Goal: Task Accomplishment & Management: Manage account settings

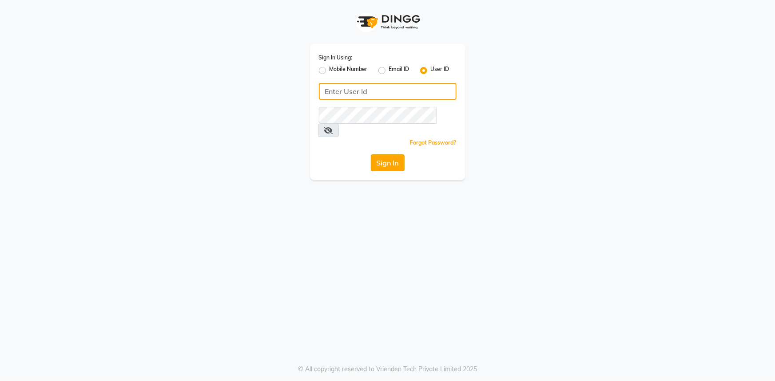
type input "8421444859"
click at [385, 155] on button "Sign In" at bounding box center [388, 163] width 34 height 17
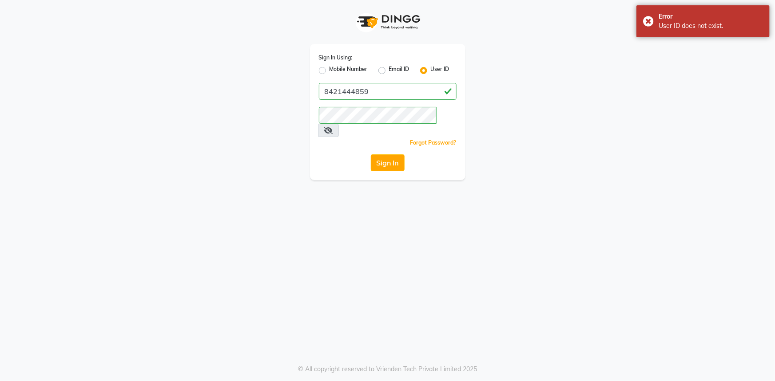
click at [329, 70] on label "Mobile Number" at bounding box center [348, 70] width 38 height 11
click at [329, 70] on input "Mobile Number" at bounding box center [332, 68] width 6 height 6
radio input "true"
radio input "false"
click at [397, 92] on input "Username" at bounding box center [403, 91] width 108 height 17
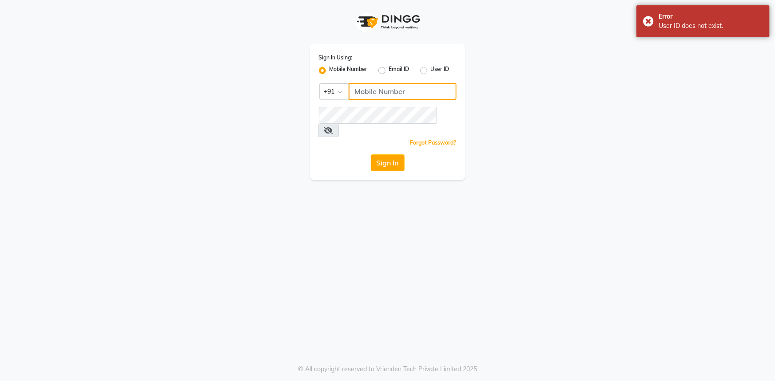
type input "8421444859"
click at [393, 138] on div "Sign In Using: Mobile Number Email ID User ID Country Code × [PHONE_NUMBER] Rem…" at bounding box center [387, 112] width 155 height 136
click at [392, 155] on button "Sign In" at bounding box center [388, 163] width 34 height 17
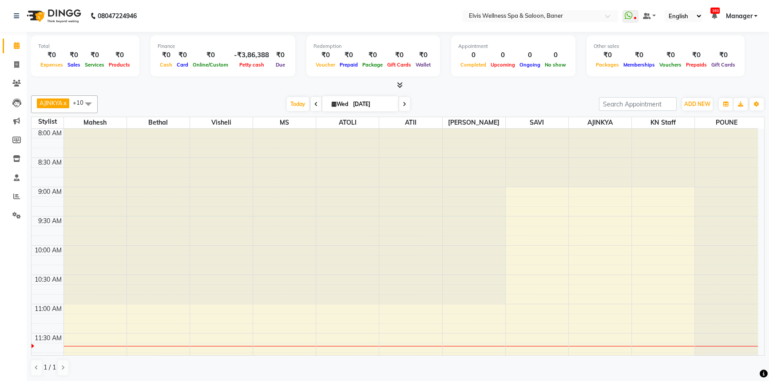
click at [316, 104] on span at bounding box center [316, 104] width 11 height 14
type input "02-09-2025"
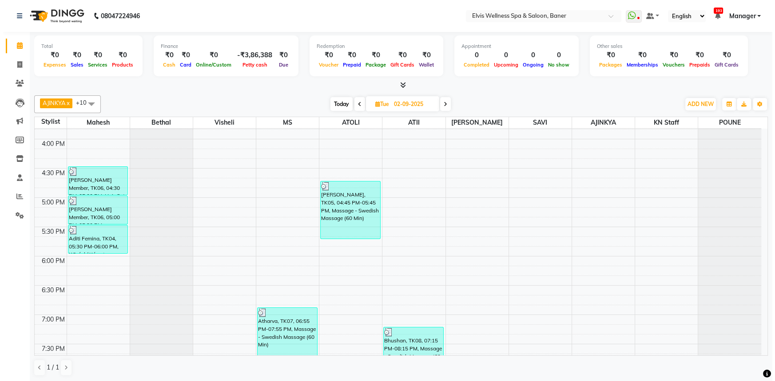
scroll to position [499, 0]
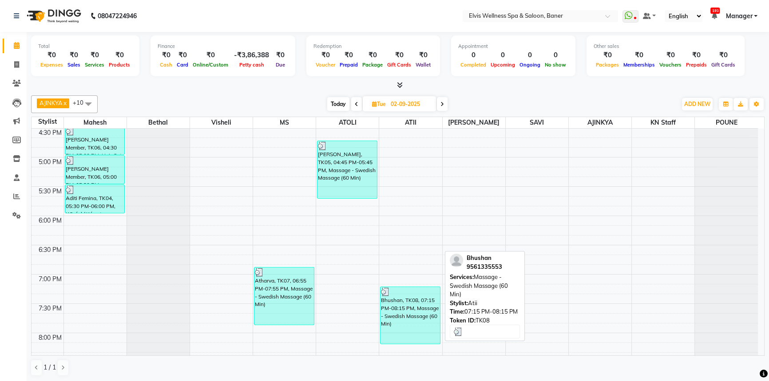
click at [419, 318] on div "Bhushan, TK08, 07:15 PM-08:15 PM, Massage - Swedish Massage (60 Min)" at bounding box center [410, 315] width 59 height 57
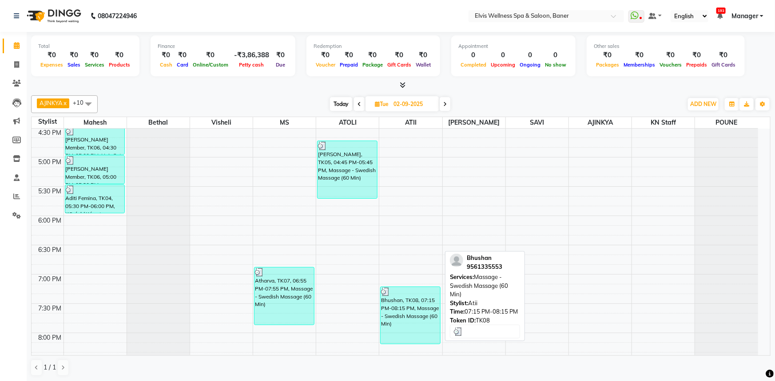
select select "3"
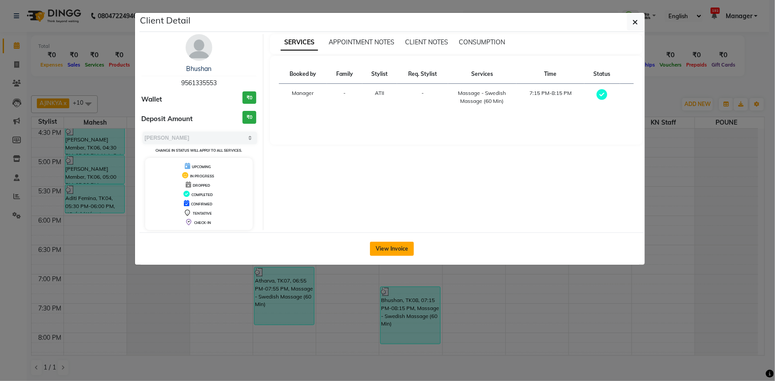
click at [408, 242] on button "View Invoice" at bounding box center [392, 249] width 44 height 14
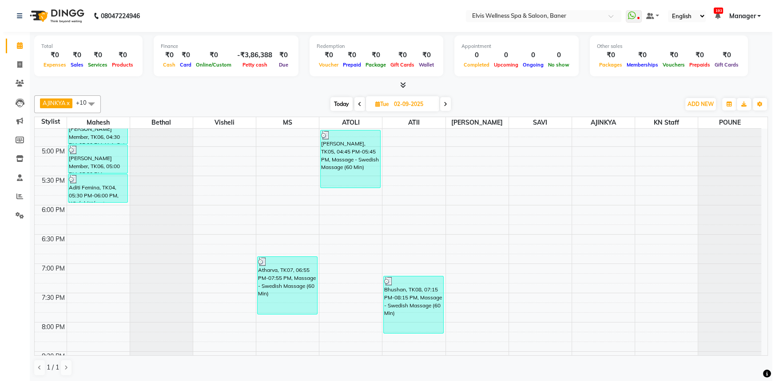
scroll to position [469, 0]
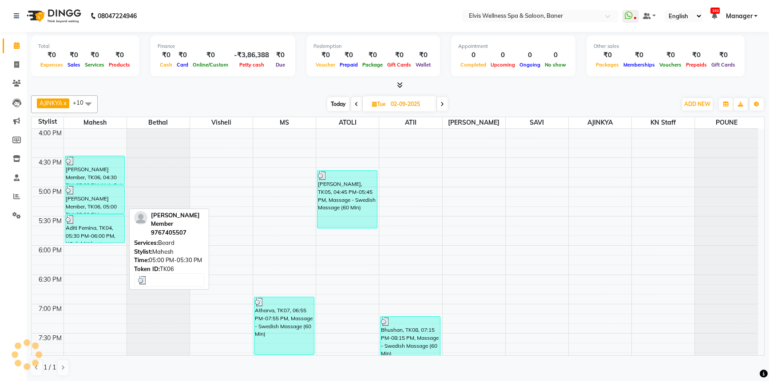
click at [102, 204] on div "[PERSON_NAME] Member, TK06, 05:00 PM-05:30 PM, [PERSON_NAME]" at bounding box center [94, 200] width 59 height 28
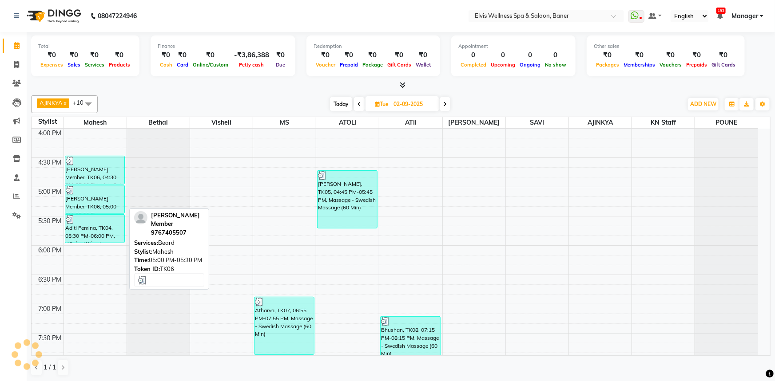
select select "3"
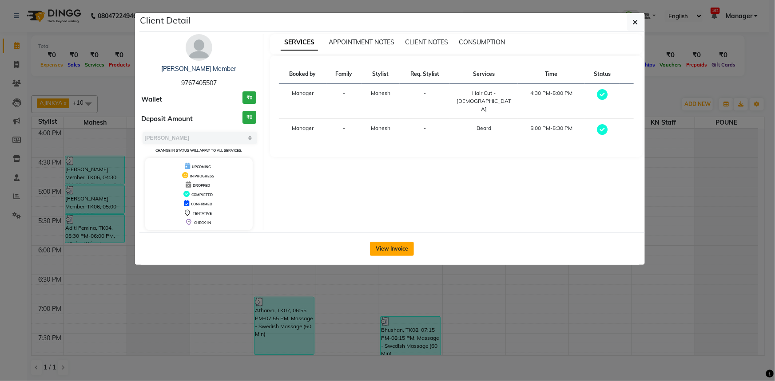
click at [399, 246] on button "View Invoice" at bounding box center [392, 249] width 44 height 14
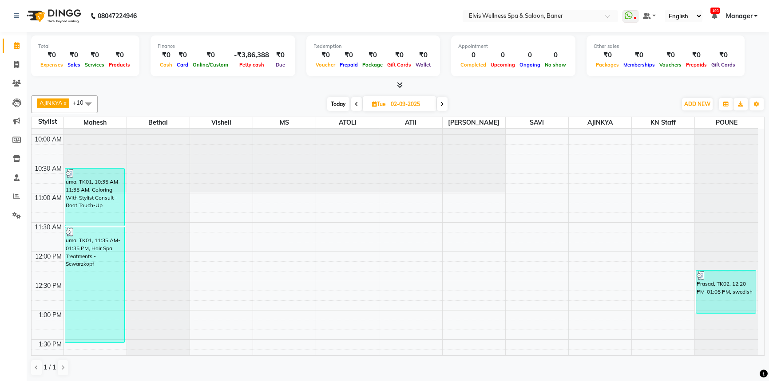
scroll to position [202, 0]
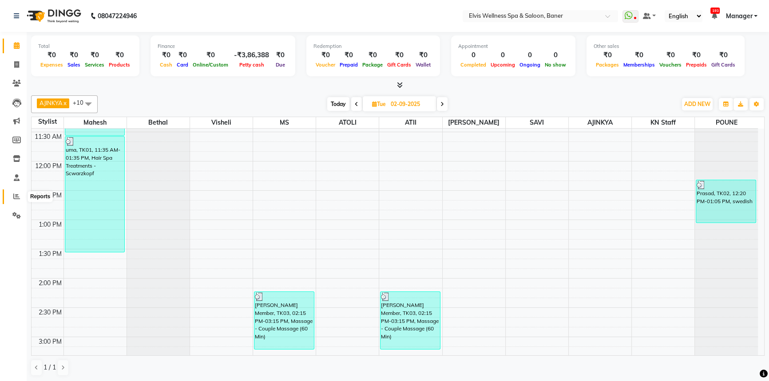
click at [18, 196] on icon at bounding box center [16, 196] width 7 height 7
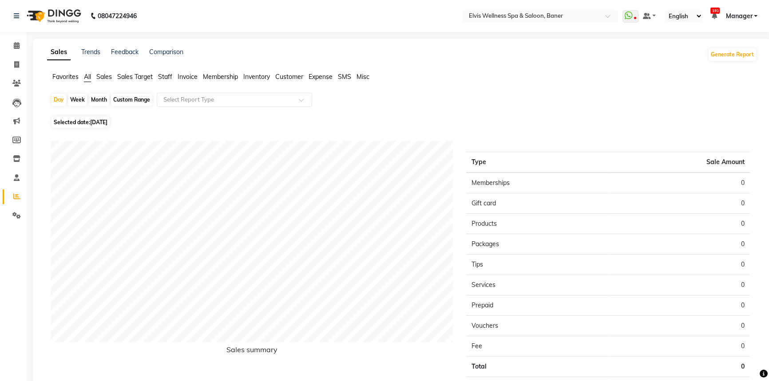
drag, startPoint x: 97, startPoint y: 100, endPoint x: 106, endPoint y: 128, distance: 28.9
click at [98, 101] on div "Month" at bounding box center [99, 100] width 20 height 12
select select "9"
select select "2025"
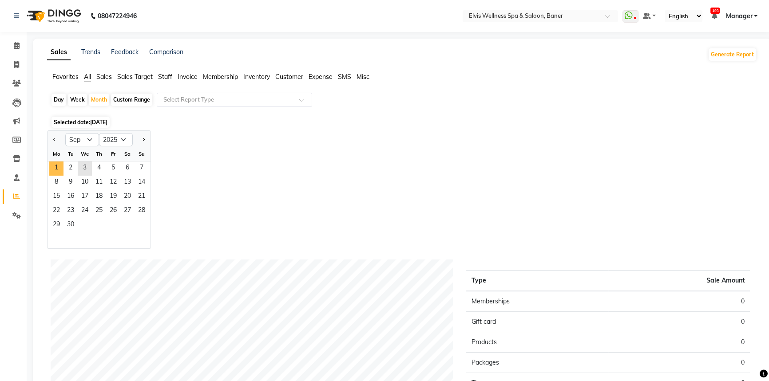
drag, startPoint x: 55, startPoint y: 168, endPoint x: 428, endPoint y: 155, distance: 373.2
click at [58, 168] on span "1" at bounding box center [56, 169] width 14 height 14
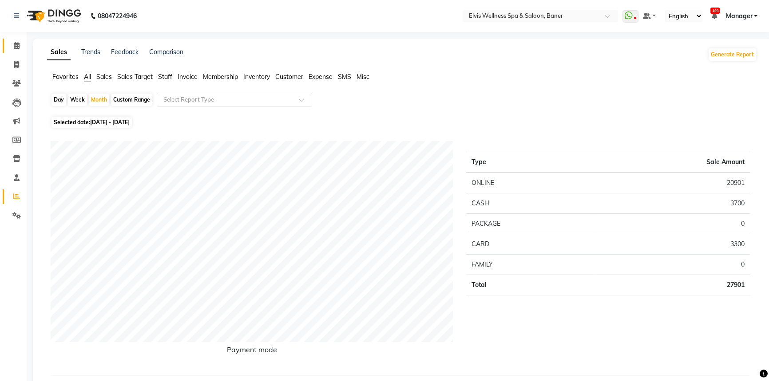
click at [8, 40] on link "Calendar" at bounding box center [13, 46] width 21 height 15
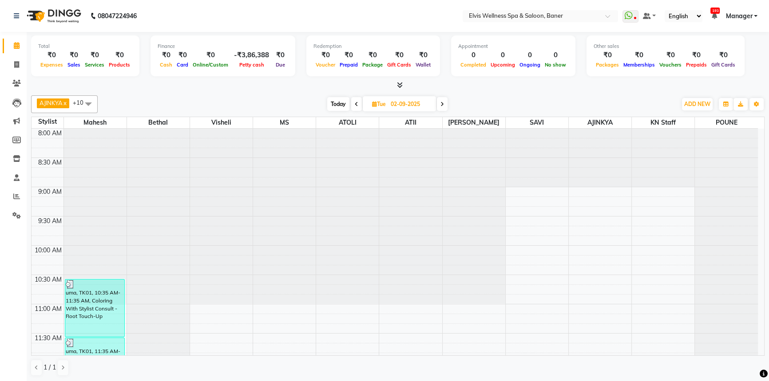
drag, startPoint x: 342, startPoint y: 109, endPoint x: 491, endPoint y: 226, distance: 189.1
click at [345, 111] on div "[DATE] [DATE]" at bounding box center [387, 104] width 122 height 13
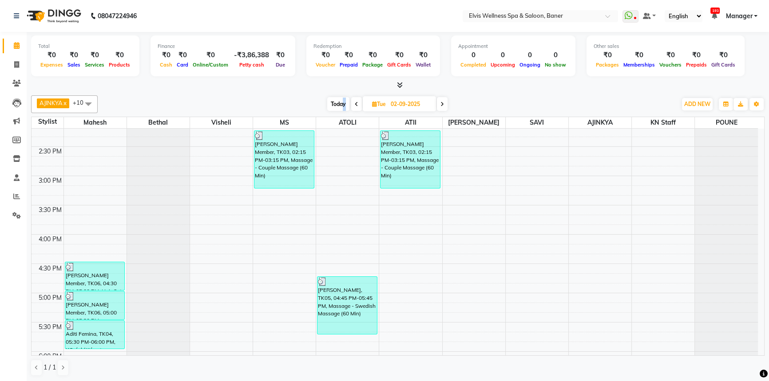
scroll to position [363, 0]
click at [324, 103] on div "[DATE] [DATE]" at bounding box center [387, 104] width 570 height 13
click at [335, 113] on div "AJINKYA x Visheli x MS x Bethal x ATOLI x ATII x SAVI x [PERSON_NAME] Mahesh x …" at bounding box center [397, 236] width 733 height 288
click at [337, 106] on span "Today" at bounding box center [338, 104] width 22 height 14
type input "[DATE]"
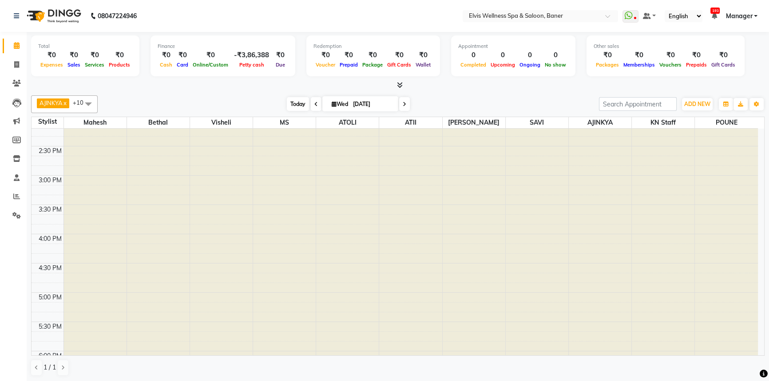
scroll to position [176, 0]
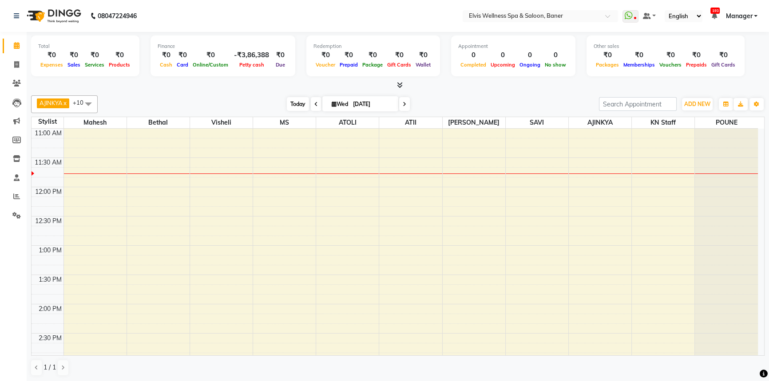
click at [337, 106] on span "Wed" at bounding box center [339, 104] width 21 height 7
select select "9"
select select "2025"
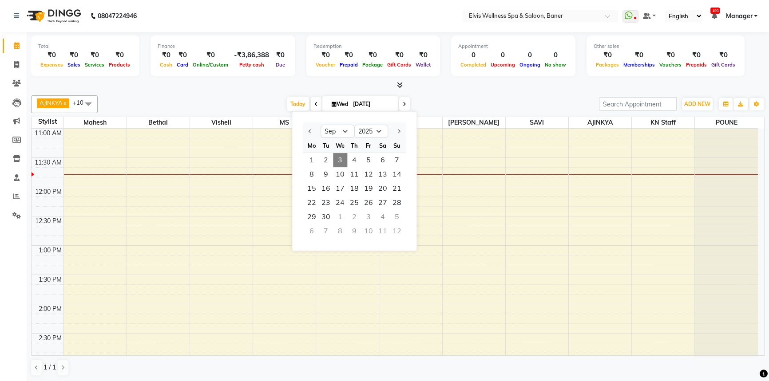
click at [229, 89] on div at bounding box center [397, 85] width 733 height 9
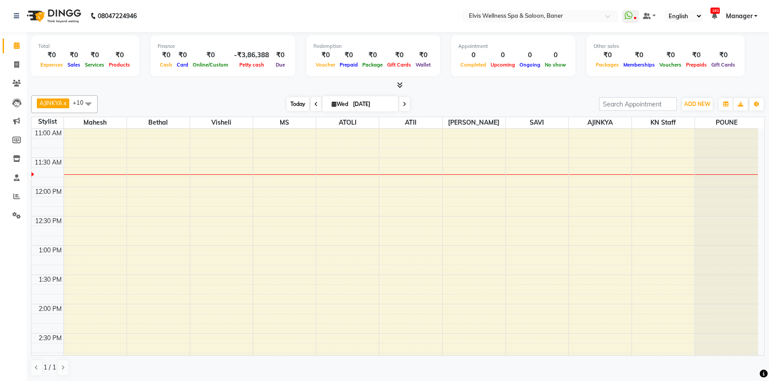
click at [295, 103] on span "Today" at bounding box center [298, 104] width 22 height 14
click at [480, 92] on div "AJINKYA x Visheli x MS x Bethal x ATOLI x ATII x SAVI x [PERSON_NAME] Mahesh x …" at bounding box center [397, 236] width 733 height 288
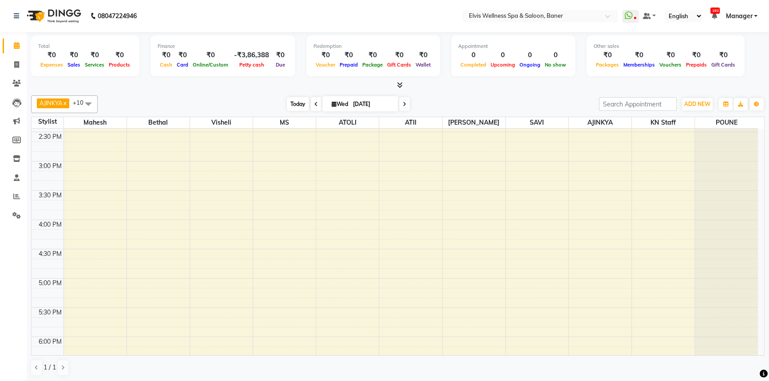
click at [291, 106] on span "Today" at bounding box center [298, 104] width 22 height 14
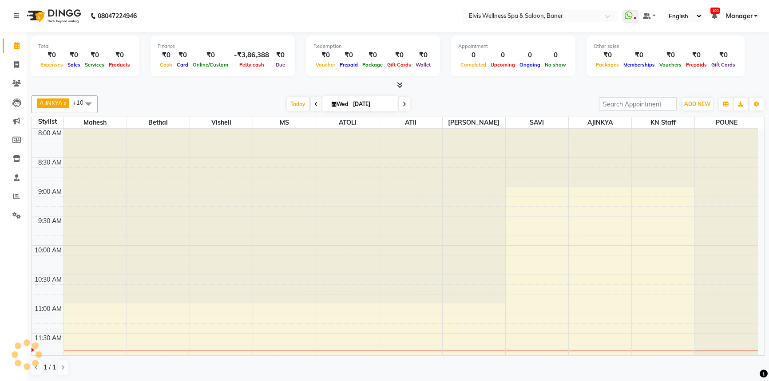
scroll to position [176, 0]
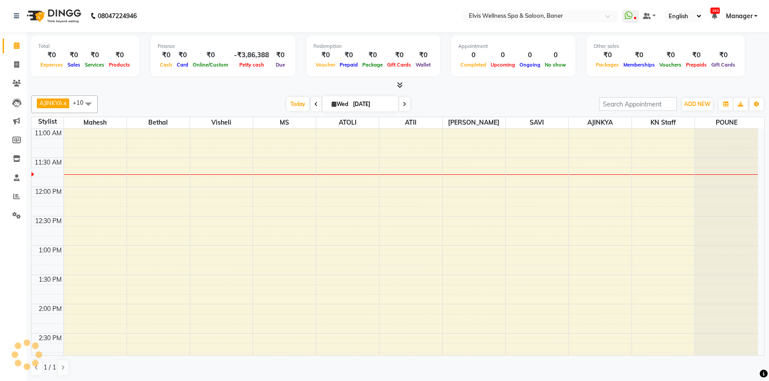
click at [504, 95] on div "AJINKYA x Visheli x MS x Bethal x ATOLI x ATII x SAVI x [PERSON_NAME] Mahesh x …" at bounding box center [397, 104] width 733 height 18
click at [508, 98] on div "[DATE] [DATE]" at bounding box center [348, 104] width 492 height 13
click at [474, 86] on div at bounding box center [397, 85] width 733 height 9
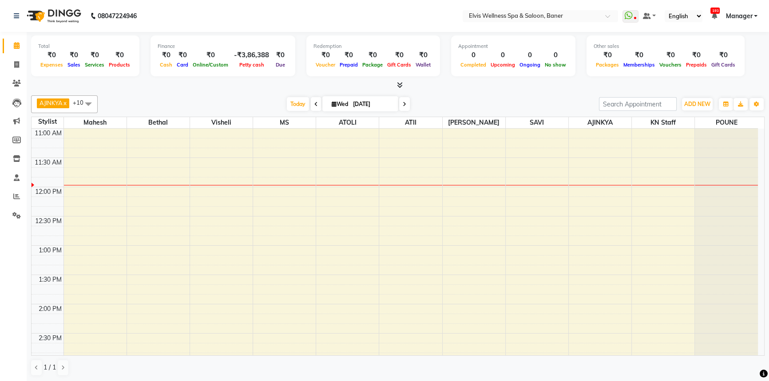
click at [504, 79] on div "Total ₹0 Expenses ₹0 Sales ₹0 Services ₹0 Products Finance ₹0 Cash ₹0 Card ₹0 O…" at bounding box center [397, 61] width 733 height 58
click at [476, 110] on div "[DATE] [DATE]" at bounding box center [348, 104] width 492 height 13
click at [460, 93] on div "AJINKYA x Visheli x MS x Bethal x ATOLI x ATII x SAVI x [PERSON_NAME] Mahesh x …" at bounding box center [397, 236] width 733 height 288
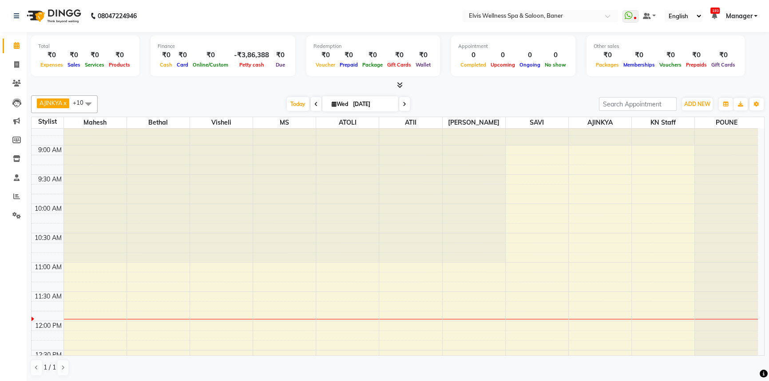
scroll to position [0, 0]
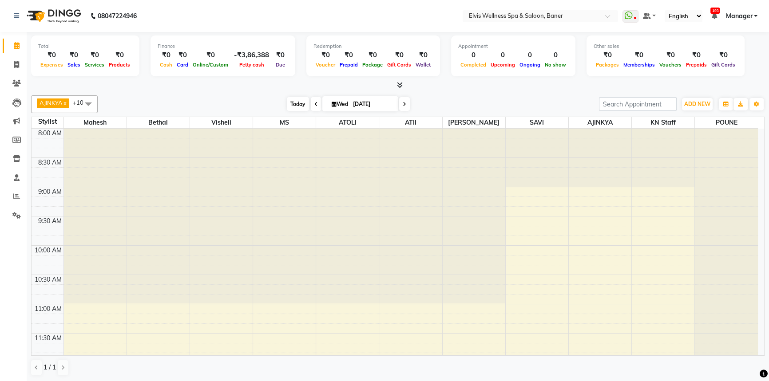
click at [287, 103] on span "Today" at bounding box center [298, 104] width 22 height 14
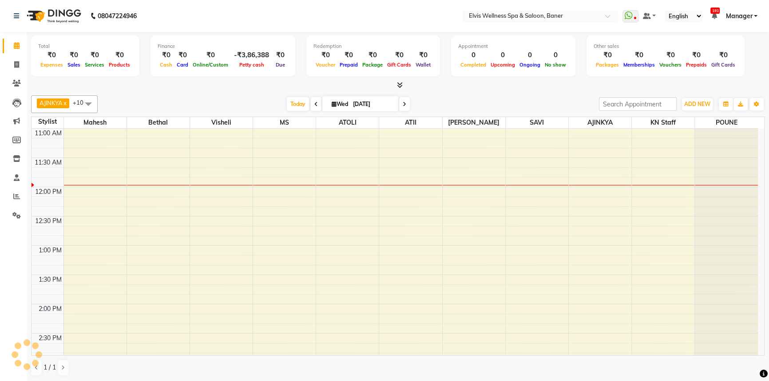
click at [483, 92] on div "AJINKYA x Visheli x MS x Bethal x ATOLI x ATII x SAVI x [PERSON_NAME] Mahesh x …" at bounding box center [397, 236] width 733 height 288
click at [482, 92] on div "AJINKYA x Visheli x MS x Bethal x ATOLI x ATII x SAVI x [PERSON_NAME] Mahesh x …" at bounding box center [397, 236] width 733 height 288
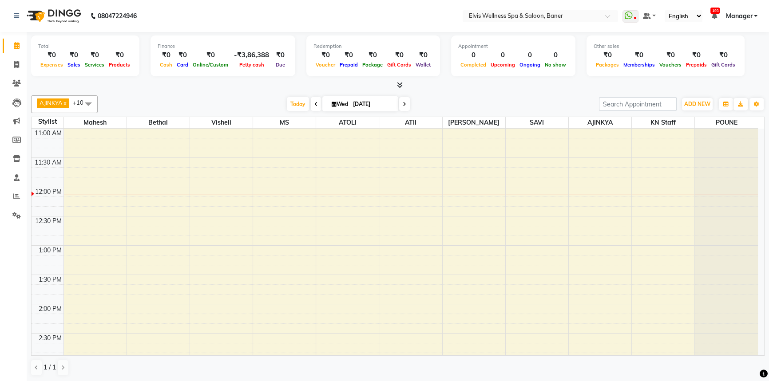
click at [536, 86] on div at bounding box center [397, 85] width 733 height 9
click at [539, 102] on div "[DATE] [DATE]" at bounding box center [348, 104] width 492 height 13
click at [296, 103] on span "Today" at bounding box center [298, 104] width 22 height 14
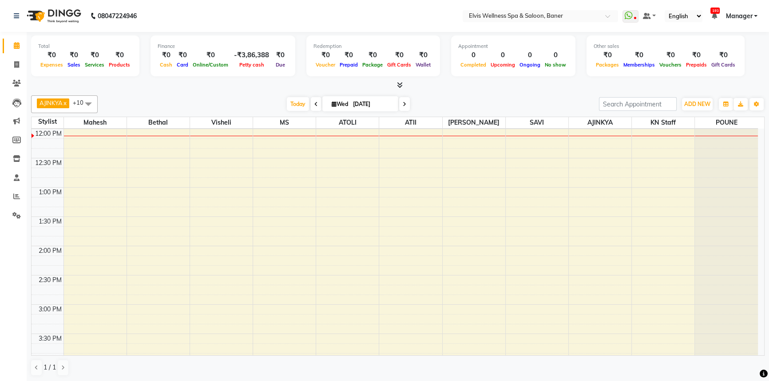
drag, startPoint x: 439, startPoint y: 98, endPoint x: 333, endPoint y: 102, distance: 105.3
click at [430, 98] on div "[DATE] [DATE]" at bounding box center [348, 104] width 492 height 13
click at [241, 95] on div "AJINKYA x Visheli x MS x Bethal x ATOLI x ATII x SAVI x [PERSON_NAME] Mahesh x …" at bounding box center [397, 104] width 733 height 18
click at [524, 107] on div "[DATE] [DATE]" at bounding box center [348, 104] width 492 height 13
click at [495, 99] on div "[DATE] [DATE]" at bounding box center [348, 104] width 492 height 13
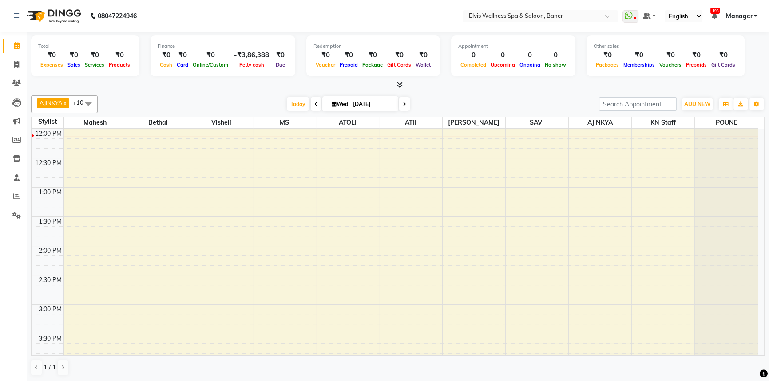
click at [314, 100] on span at bounding box center [316, 104] width 11 height 14
type input "02-09-2025"
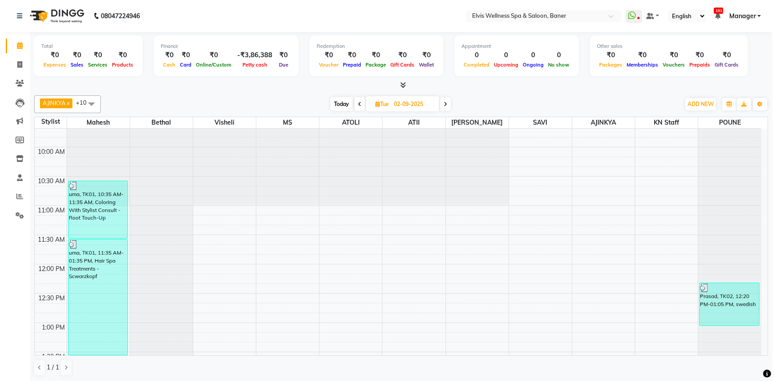
scroll to position [113, 0]
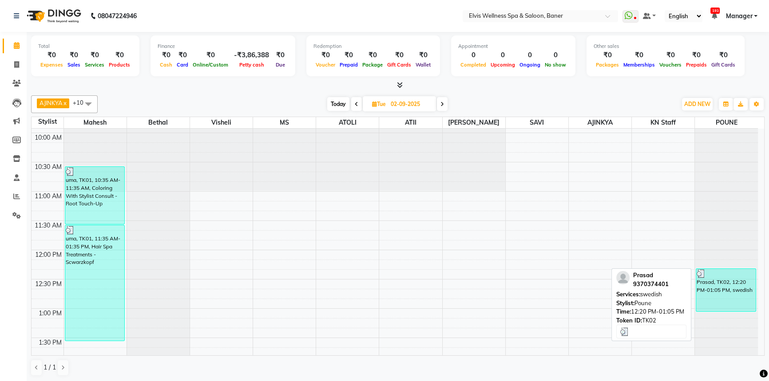
click at [715, 287] on div "Prasad, TK02, 12:20 PM-01:05 PM, swedish" at bounding box center [725, 290] width 59 height 43
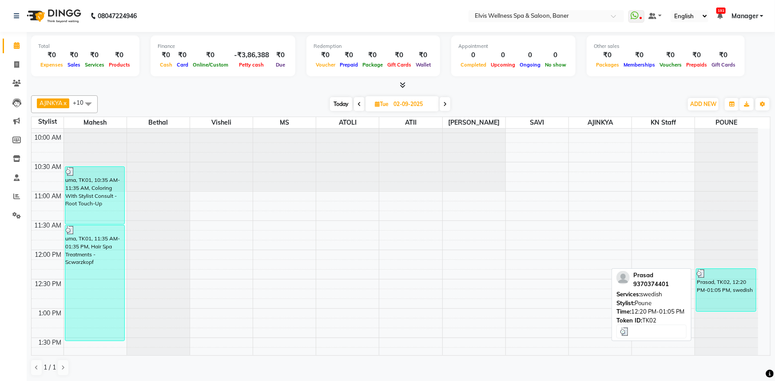
select select "3"
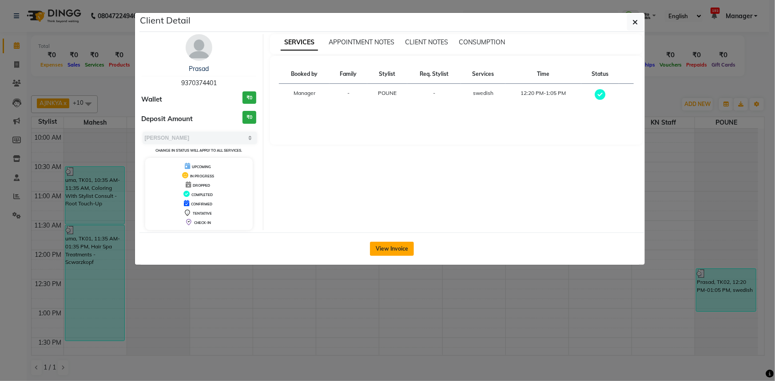
click at [386, 247] on button "View Invoice" at bounding box center [392, 249] width 44 height 14
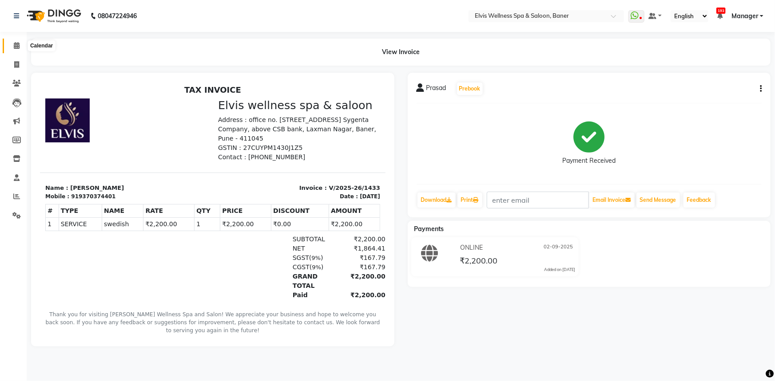
click at [13, 46] on span at bounding box center [17, 46] width 16 height 10
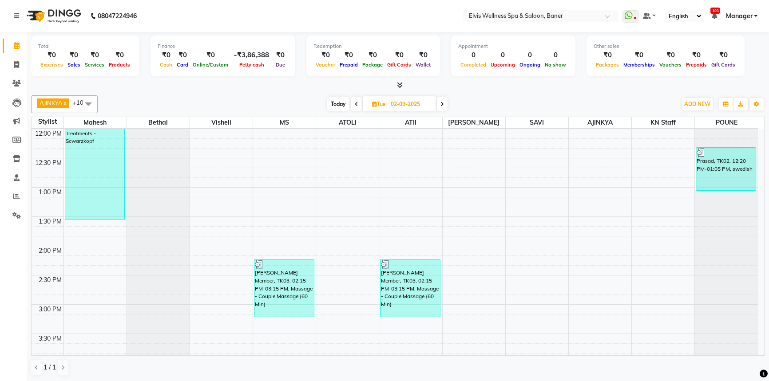
click at [337, 101] on span "Today" at bounding box center [338, 104] width 22 height 14
type input "[DATE]"
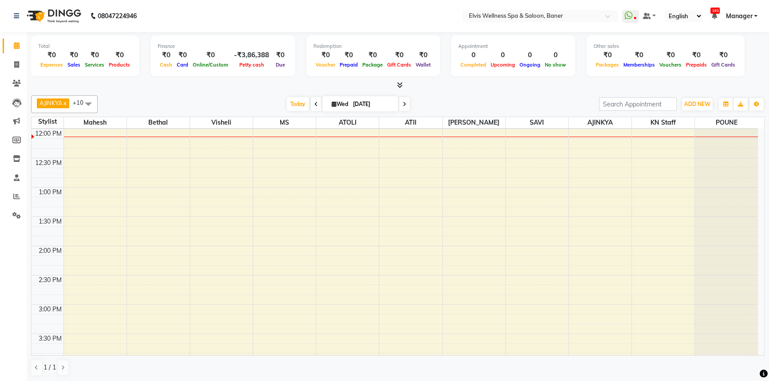
click at [523, 101] on div "[DATE] [DATE]" at bounding box center [348, 104] width 492 height 13
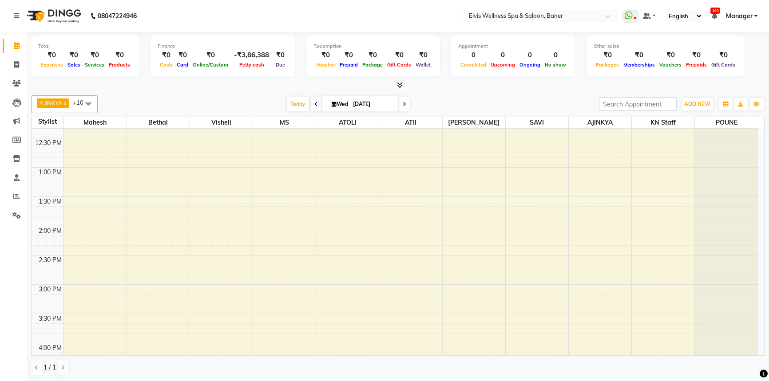
scroll to position [274, 0]
click at [69, 102] on span "AJINKYA x" at bounding box center [53, 104] width 32 height 10
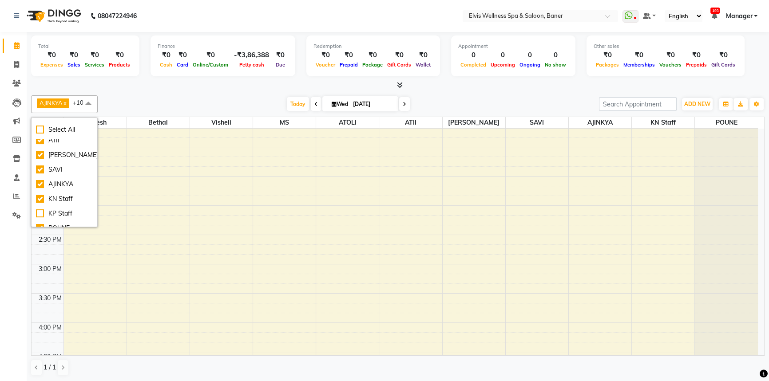
scroll to position [88, 0]
click at [37, 176] on div "AJINKYA" at bounding box center [64, 175] width 57 height 9
checkbox input "false"
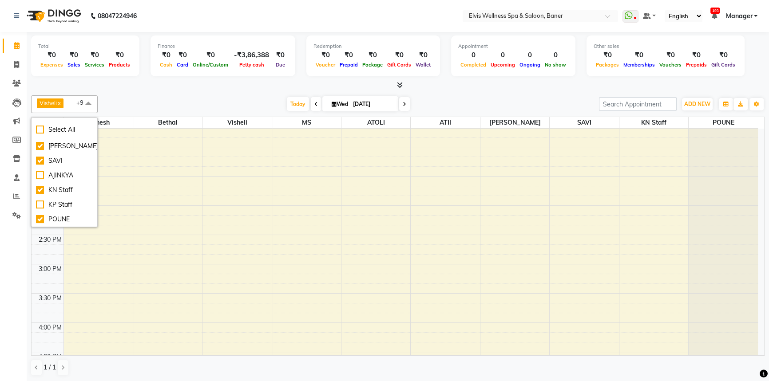
click at [470, 85] on div at bounding box center [397, 85] width 733 height 9
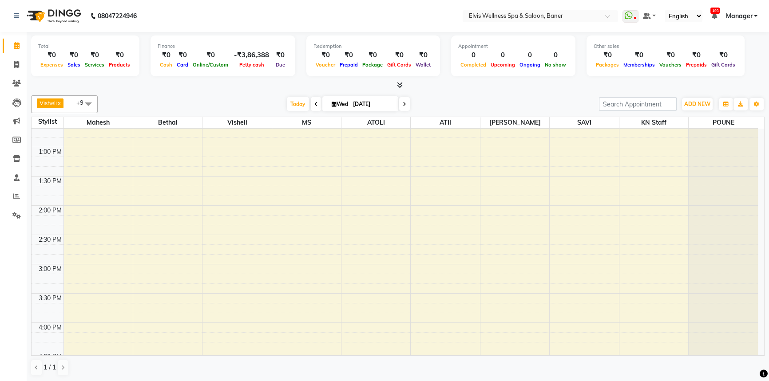
click at [489, 111] on div "Visheli x MS x Bethal x ATOLI x ATII x SAVI x [PERSON_NAME] Mahesh x KN Staff x…" at bounding box center [397, 104] width 733 height 18
click at [92, 103] on span at bounding box center [88, 103] width 18 height 17
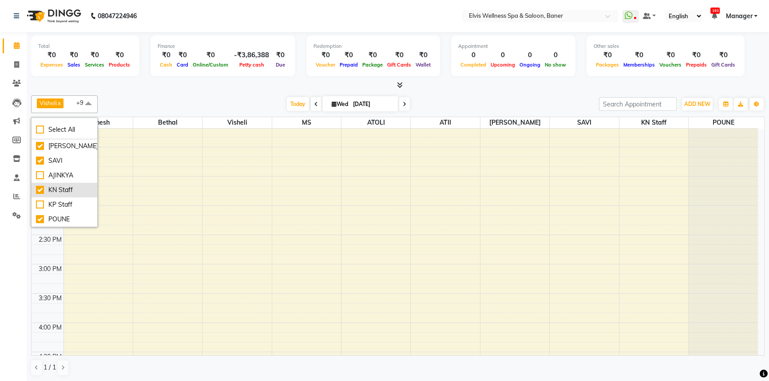
click at [36, 190] on div "KN Staff" at bounding box center [64, 190] width 57 height 9
checkbox input "false"
drag, startPoint x: 210, startPoint y: 79, endPoint x: 449, endPoint y: 224, distance: 279.7
click at [210, 79] on div "Total ₹0 Expenses ₹0 Sales ₹0 Services ₹0 Products Finance ₹0 Cash ₹0 Card ₹0 O…" at bounding box center [397, 61] width 733 height 58
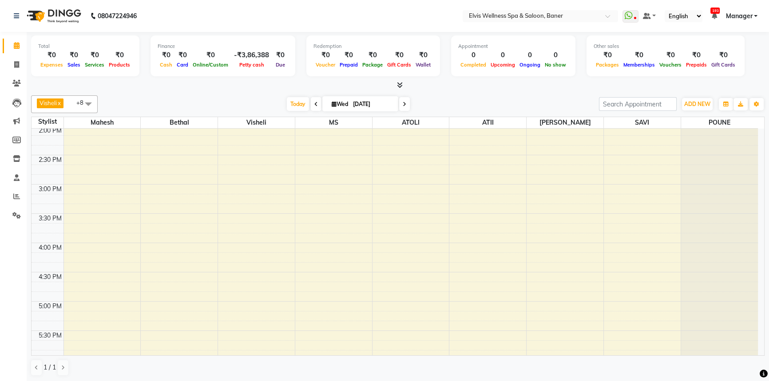
scroll to position [355, 0]
click at [433, 92] on div "Visheli x MS x Bethal x ATOLI x ATII x SAVI x [PERSON_NAME] [PERSON_NAME] x +8 …" at bounding box center [397, 236] width 733 height 288
click at [7, 124] on link "Marketing" at bounding box center [13, 121] width 21 height 15
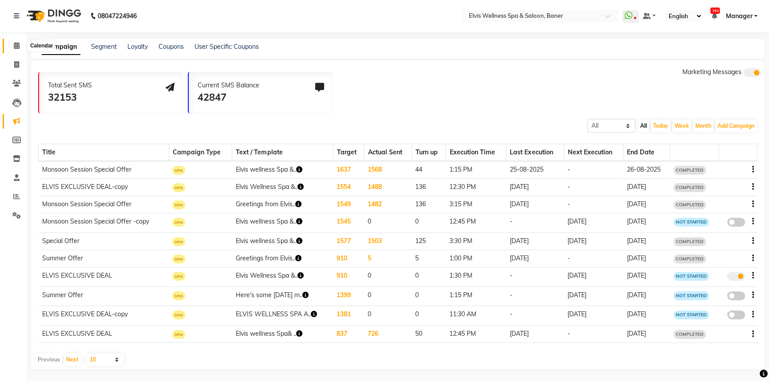
click at [18, 48] on icon at bounding box center [17, 45] width 6 height 7
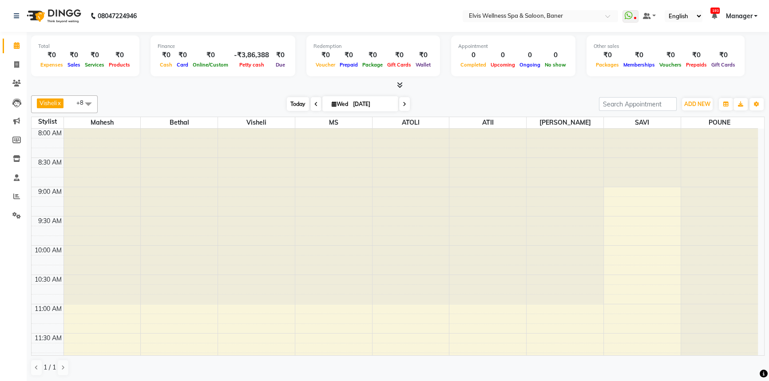
click at [287, 105] on span "Today" at bounding box center [298, 104] width 22 height 14
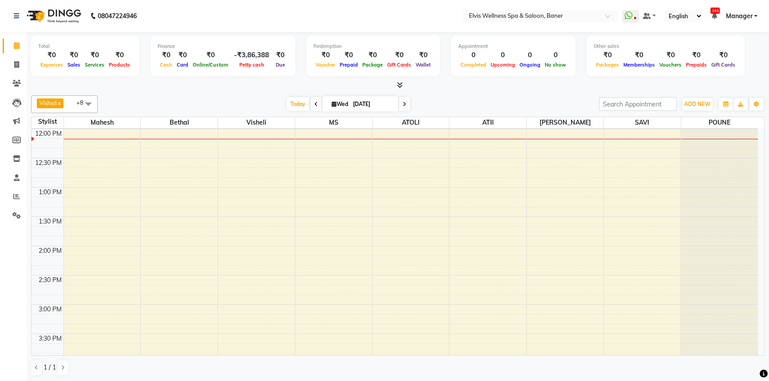
click at [274, 102] on div "[DATE] [DATE]" at bounding box center [348, 104] width 492 height 13
click at [293, 102] on span "Today" at bounding box center [298, 104] width 22 height 14
click at [286, 105] on div "[DATE] [DATE]" at bounding box center [348, 104] width 125 height 13
click at [329, 107] on span "[DATE]" at bounding box center [360, 103] width 76 height 15
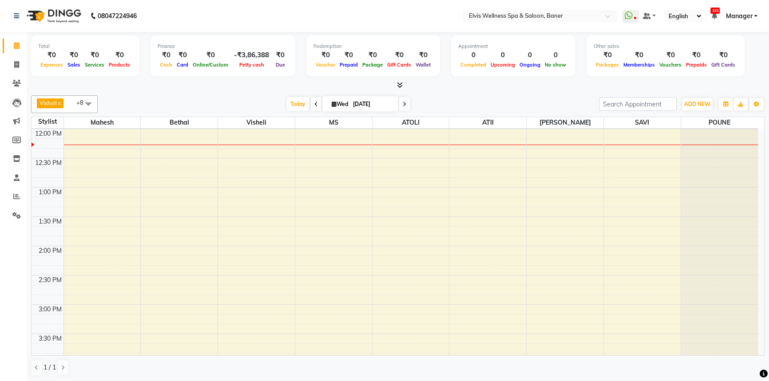
click at [332, 105] on icon at bounding box center [334, 104] width 5 height 6
select select "9"
select select "2025"
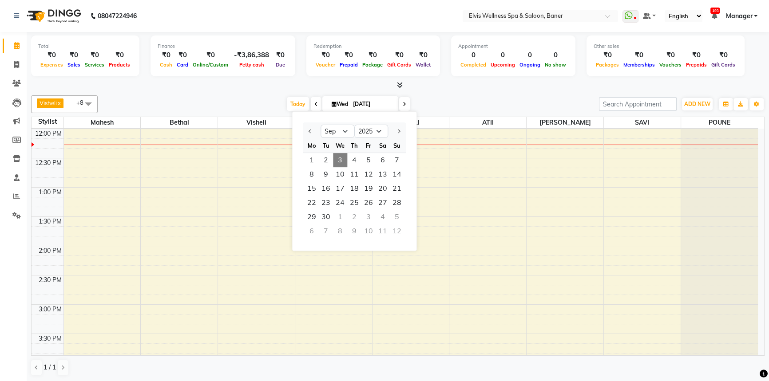
click at [454, 111] on div "Visheli x MS x Bethal x ATOLI x ATII x SAVI x [PERSON_NAME] [PERSON_NAME] x +8 …" at bounding box center [397, 104] width 733 height 18
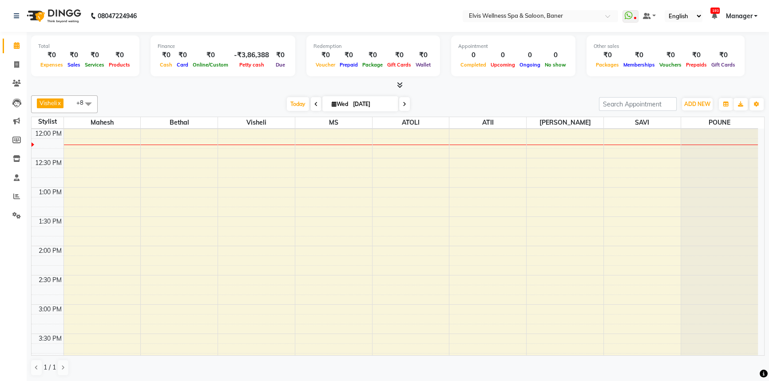
click at [311, 99] on span at bounding box center [316, 104] width 11 height 14
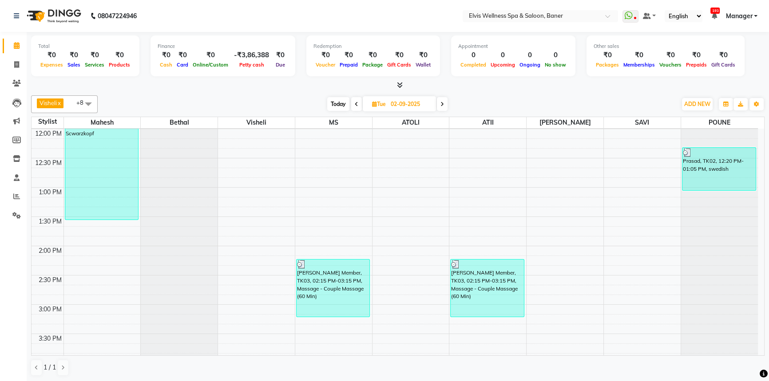
click at [336, 106] on span "Today" at bounding box center [338, 104] width 22 height 14
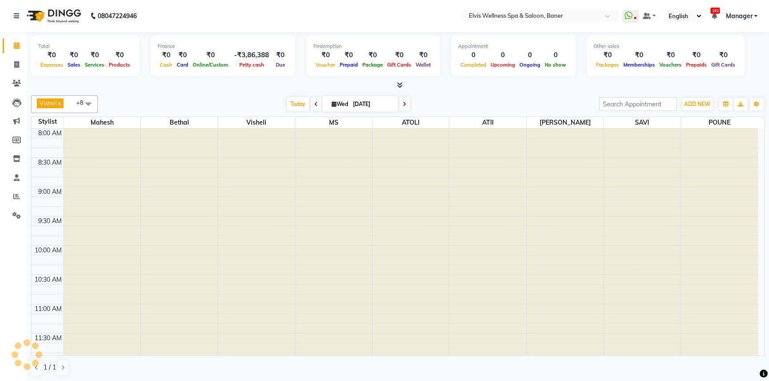
click at [314, 106] on icon at bounding box center [316, 104] width 4 height 5
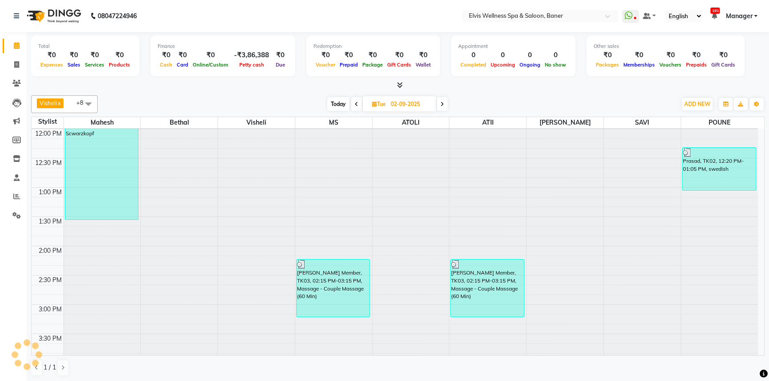
drag, startPoint x: 332, startPoint y: 105, endPoint x: 324, endPoint y: 107, distance: 8.1
click at [329, 106] on span "Today" at bounding box center [338, 104] width 22 height 14
type input "[DATE]"
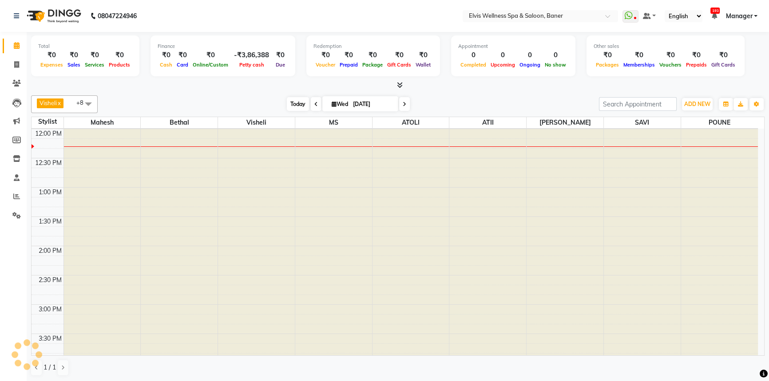
click at [299, 109] on span "Today" at bounding box center [298, 104] width 22 height 14
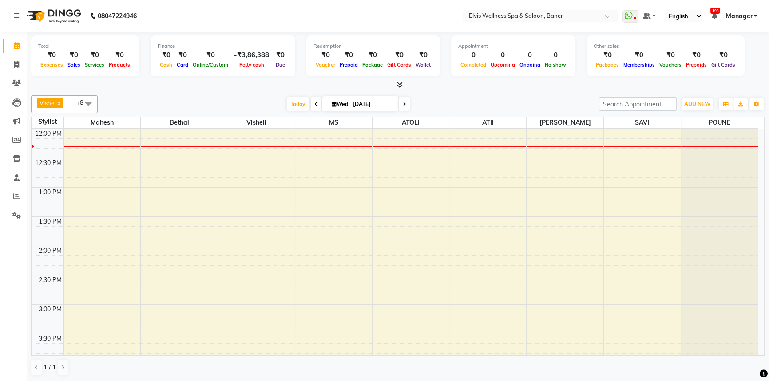
drag, startPoint x: 304, startPoint y: 105, endPoint x: 229, endPoint y: 103, distance: 75.1
click at [302, 105] on span "Today" at bounding box center [298, 104] width 22 height 14
click at [294, 104] on span "Today" at bounding box center [298, 104] width 22 height 14
click at [263, 106] on div "[DATE] [DATE]" at bounding box center [348, 104] width 492 height 13
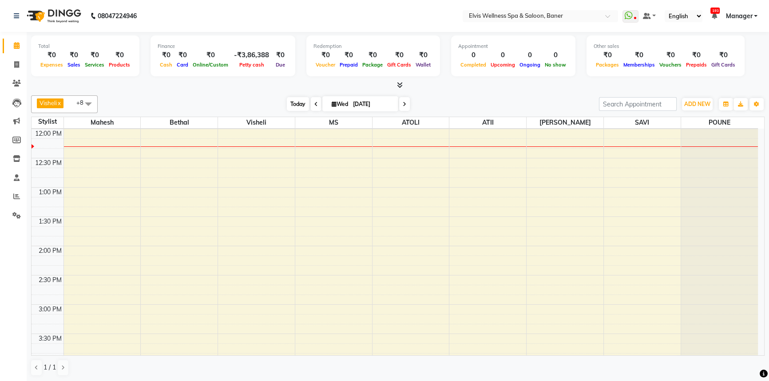
drag, startPoint x: 309, startPoint y: 101, endPoint x: 289, endPoint y: 101, distance: 20.0
click at [302, 100] on div "[DATE] [DATE]" at bounding box center [348, 104] width 125 height 13
click at [289, 101] on span "Today" at bounding box center [298, 104] width 22 height 14
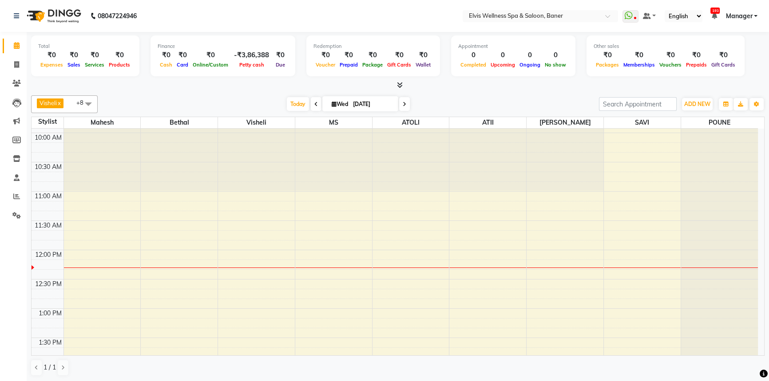
scroll to position [72, 0]
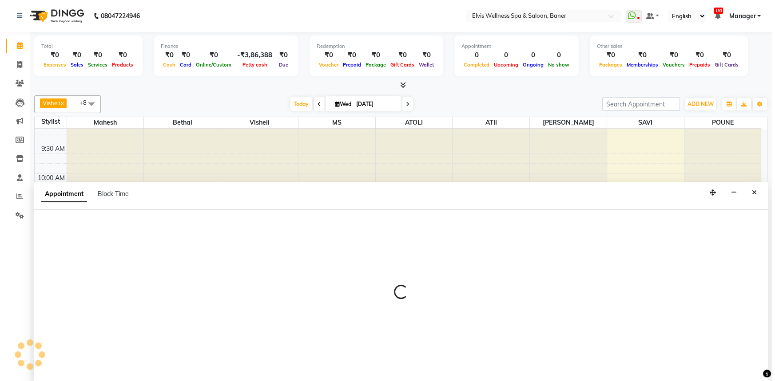
scroll to position [0, 0]
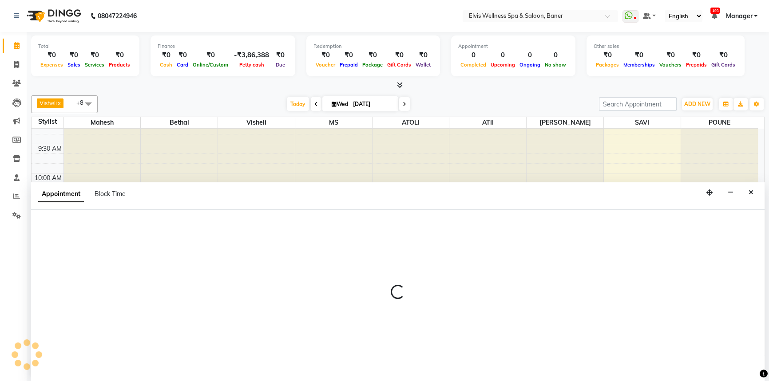
select select "70674"
select select "705"
select select "tentative"
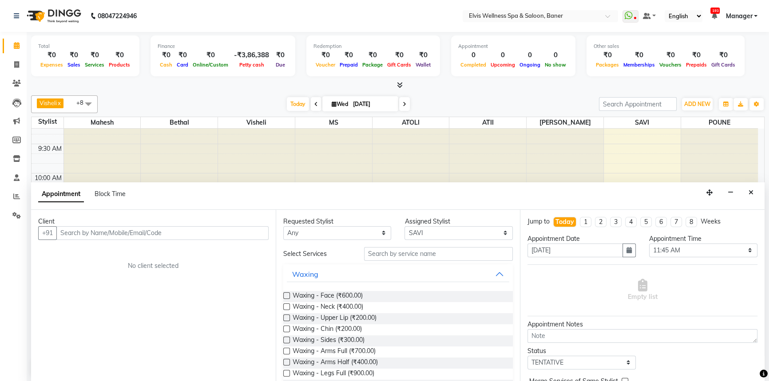
click at [206, 232] on input "text" at bounding box center [162, 233] width 212 height 14
type input "9459899230"
click at [254, 234] on span "Add Client" at bounding box center [250, 233] width 30 height 8
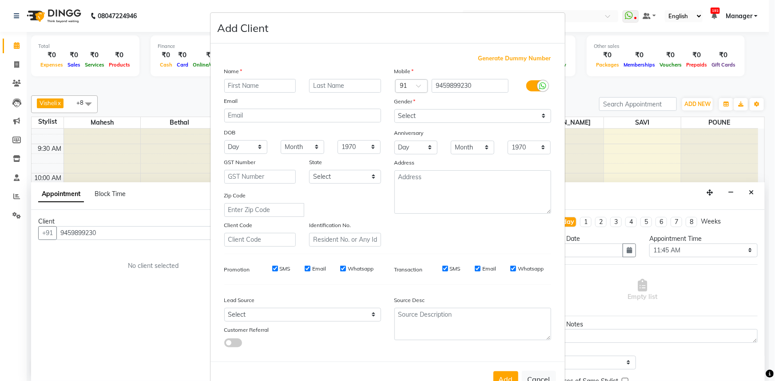
click at [269, 87] on input "text" at bounding box center [260, 86] width 72 height 14
type input "Suman"
click at [421, 110] on select "Select [DEMOGRAPHIC_DATA] [DEMOGRAPHIC_DATA] Other Prefer Not To Say" at bounding box center [472, 116] width 157 height 14
select select "[DEMOGRAPHIC_DATA]"
click at [394, 109] on select "Select [DEMOGRAPHIC_DATA] [DEMOGRAPHIC_DATA] Other Prefer Not To Say" at bounding box center [472, 116] width 157 height 14
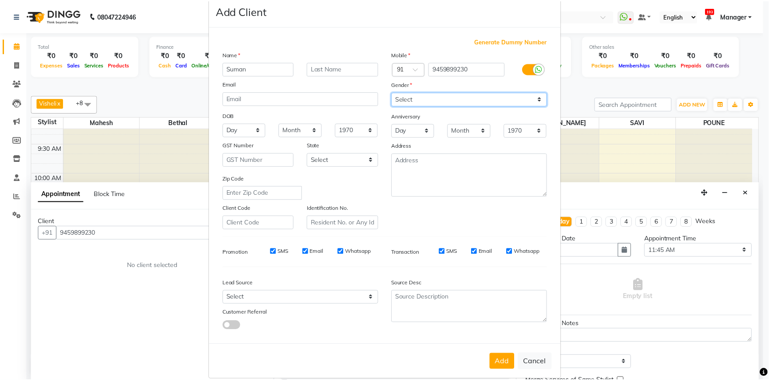
scroll to position [31, 0]
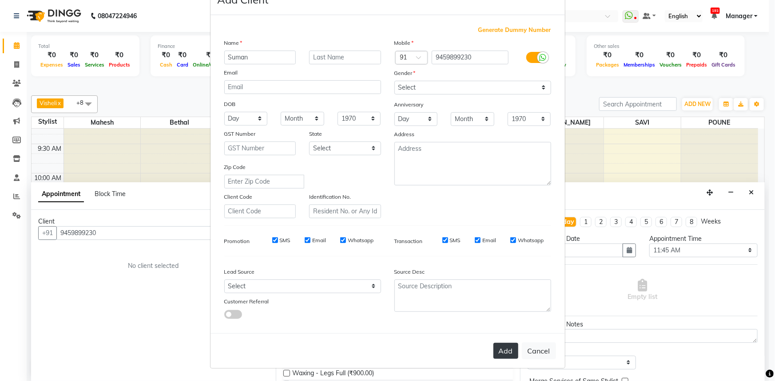
click at [502, 349] on button "Add" at bounding box center [505, 351] width 25 height 16
select select
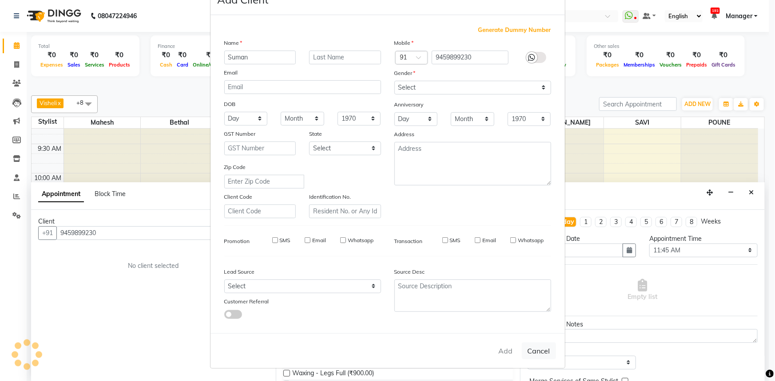
select select
checkbox input "false"
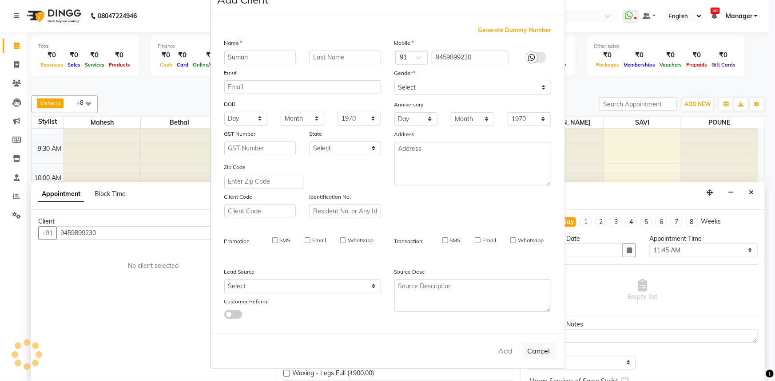
checkbox input "false"
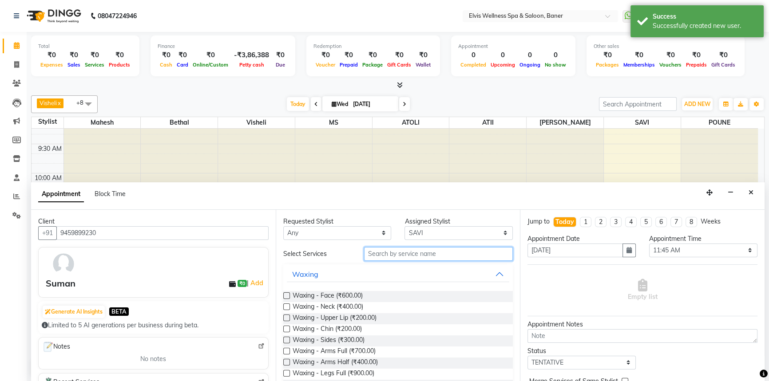
click at [376, 255] on input "text" at bounding box center [438, 254] width 149 height 14
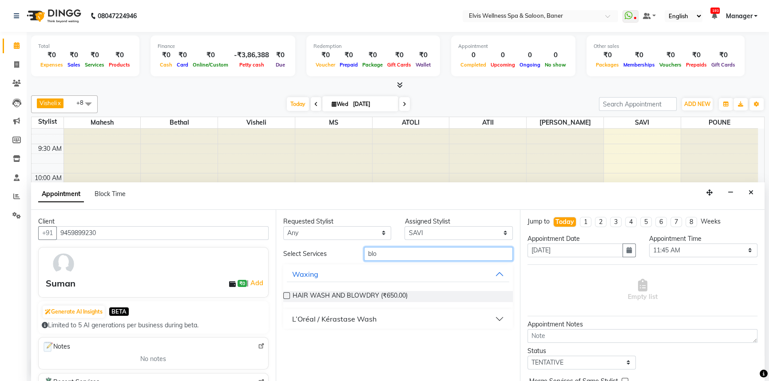
type input "blo"
click at [313, 317] on div "L’Oréal / Kérastase Wash" at bounding box center [334, 319] width 84 height 11
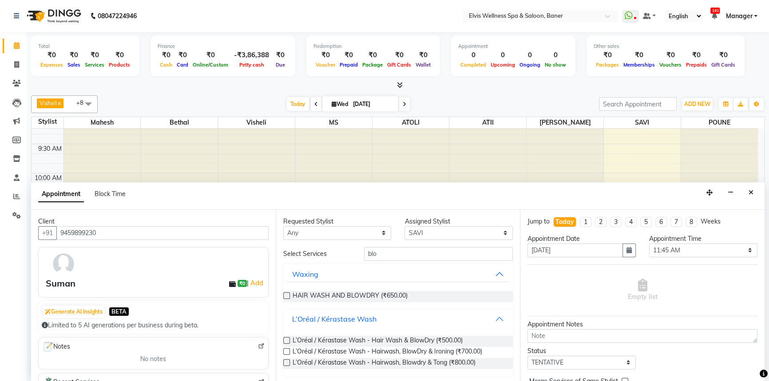
scroll to position [0, 0]
click at [287, 350] on label at bounding box center [286, 351] width 7 height 7
click at [287, 350] on input "checkbox" at bounding box center [286, 352] width 6 height 6
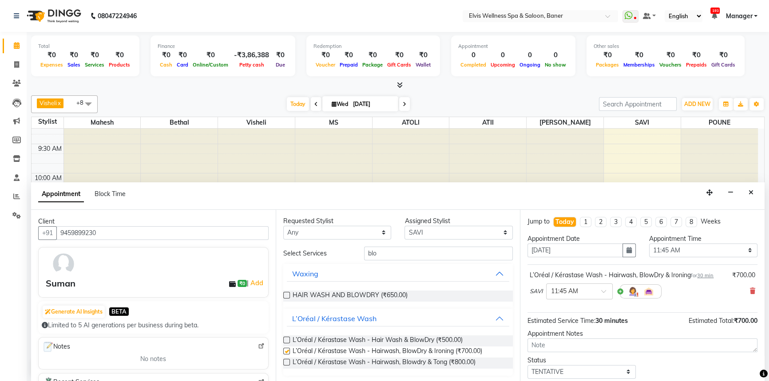
checkbox input "false"
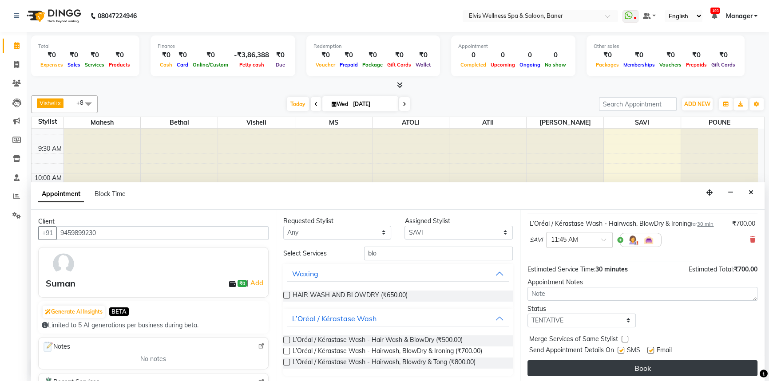
scroll to position [52, 0]
click at [641, 363] on button "Book" at bounding box center [642, 368] width 230 height 16
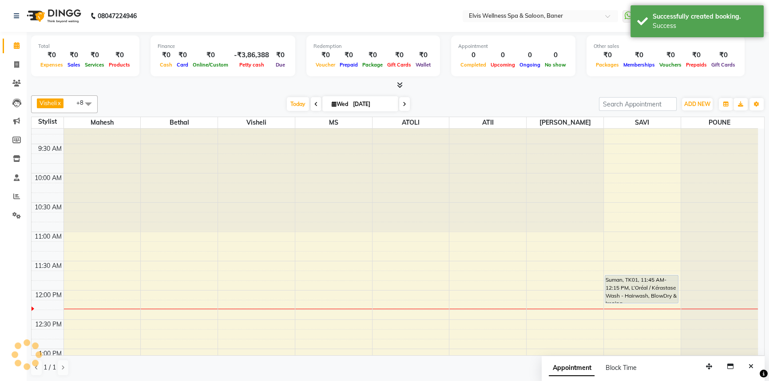
scroll to position [0, 0]
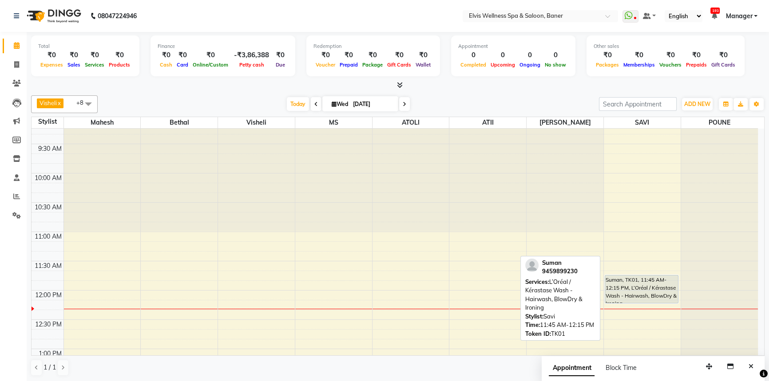
click at [635, 293] on div "Suman, TK01, 11:45 AM-12:15 PM, L’Oréal / Kérastase Wash - Hairwash, BlowDry & …" at bounding box center [641, 290] width 73 height 28
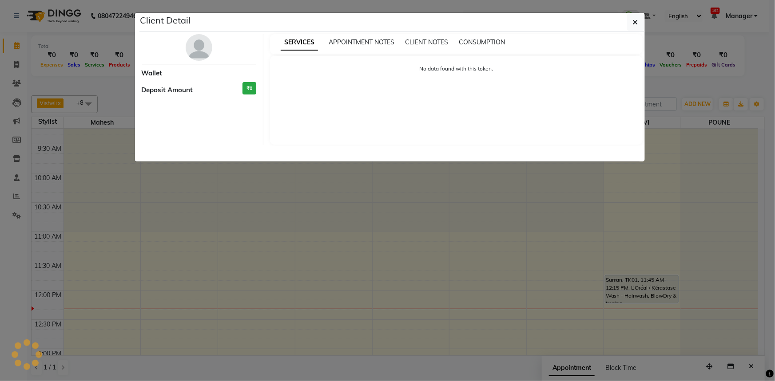
select select "7"
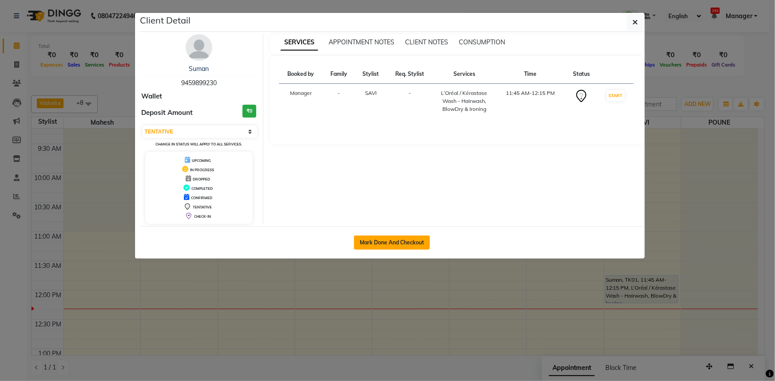
drag, startPoint x: 404, startPoint y: 232, endPoint x: 406, endPoint y: 237, distance: 5.2
click at [404, 232] on div "Mark Done And Checkout" at bounding box center [391, 242] width 505 height 32
click at [406, 238] on button "Mark Done And Checkout" at bounding box center [392, 243] width 76 height 14
select select "service"
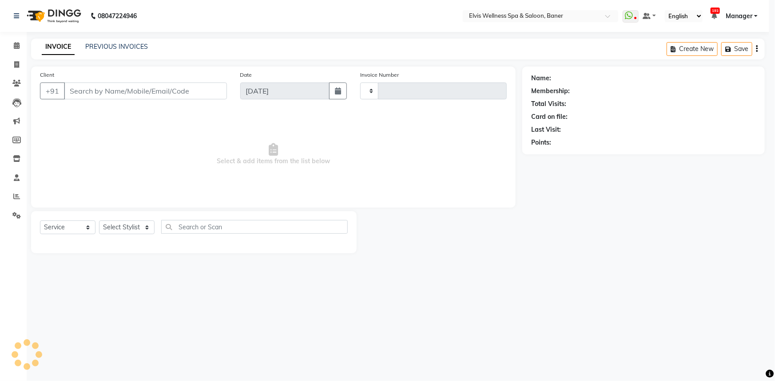
type input "1442"
select select "3"
select select "5735"
type input "9459899230"
select select "70674"
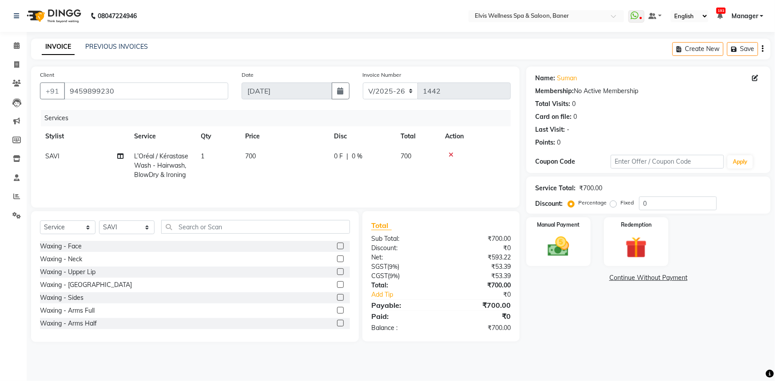
click at [310, 155] on td "700" at bounding box center [284, 166] width 89 height 39
select select "70674"
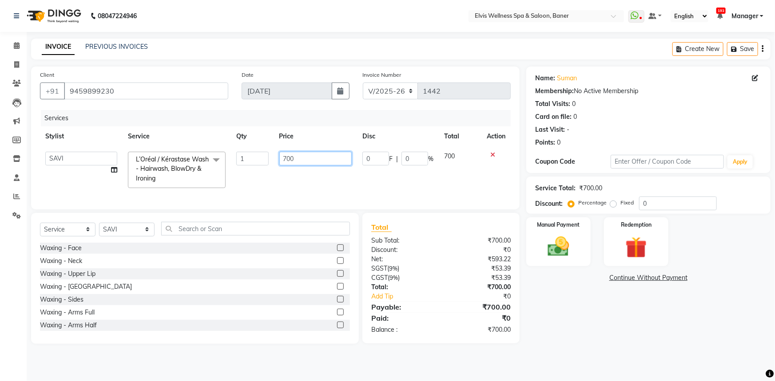
click at [287, 161] on input "700" at bounding box center [315, 159] width 73 height 14
type input "1000"
click at [296, 188] on div "Services Stylist Service Qty Price Disc Total Action AJINKYA ATII ATOLI Bethal …" at bounding box center [275, 155] width 471 height 91
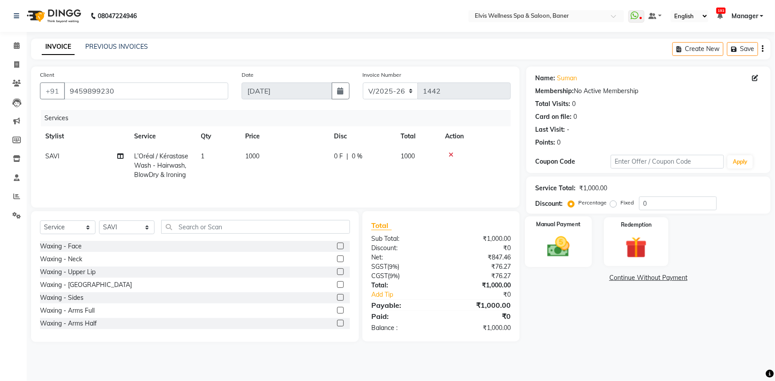
click at [575, 255] on img at bounding box center [558, 247] width 36 height 26
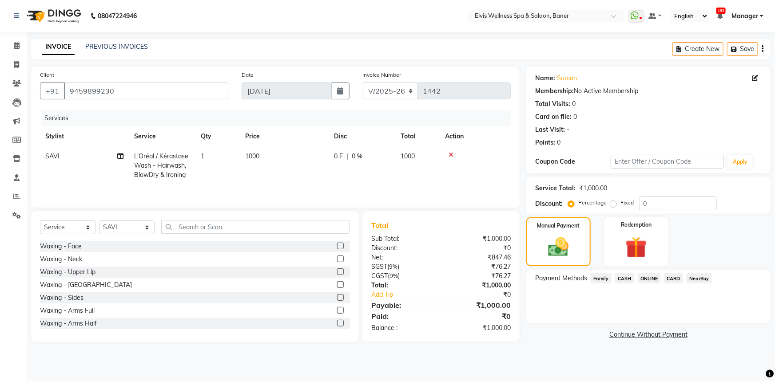
click at [653, 279] on span "ONLINE" at bounding box center [649, 279] width 23 height 10
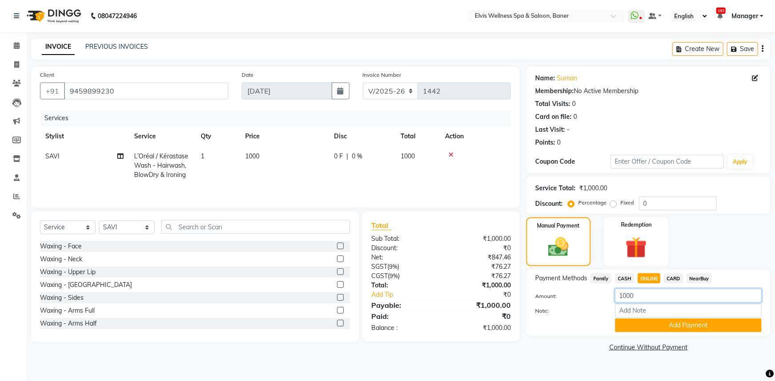
click at [626, 297] on input "1000" at bounding box center [688, 296] width 147 height 14
type input "500"
click at [647, 326] on button "Add Payment" at bounding box center [688, 326] width 147 height 14
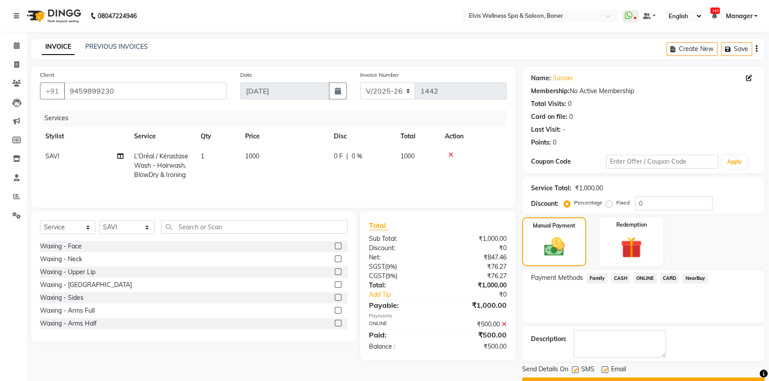
click at [615, 280] on span "CASH" at bounding box center [620, 279] width 19 height 10
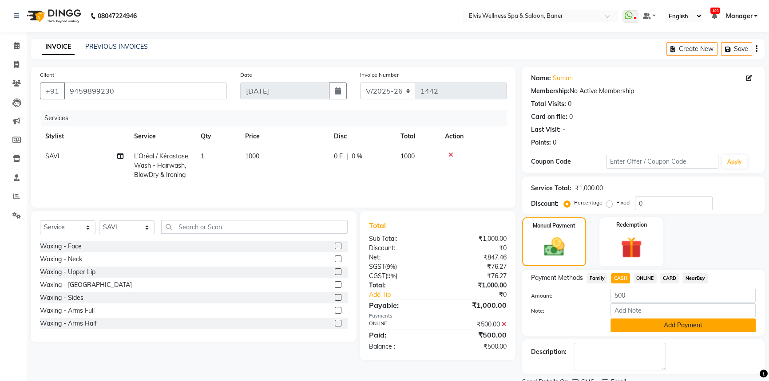
click at [644, 331] on button "Add Payment" at bounding box center [682, 326] width 145 height 14
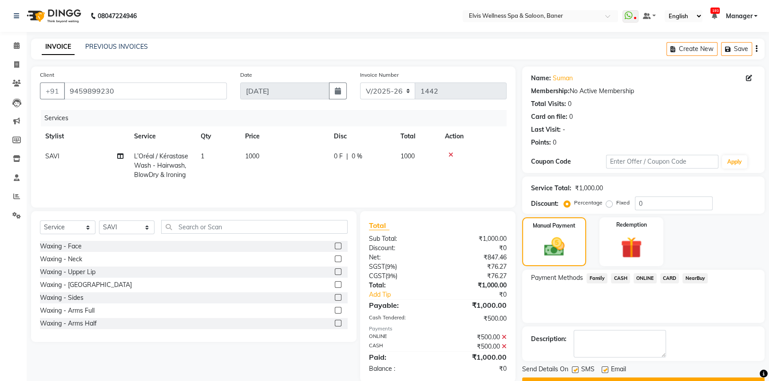
scroll to position [23, 0]
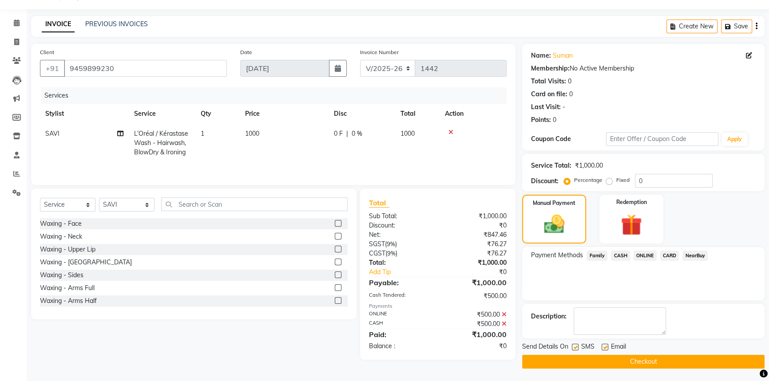
click at [604, 356] on button "Checkout" at bounding box center [643, 362] width 242 height 14
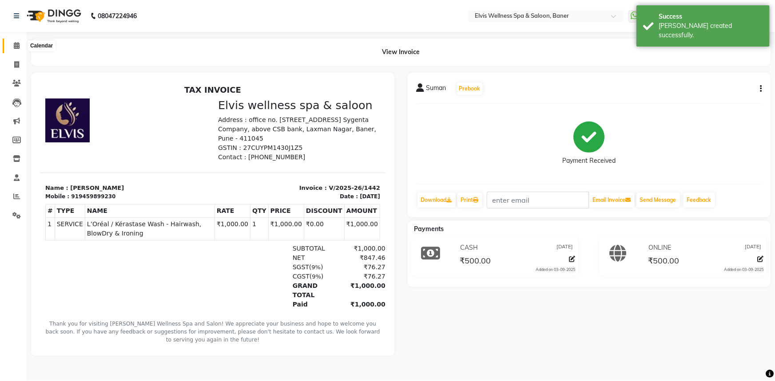
click at [9, 44] on span at bounding box center [17, 46] width 16 height 10
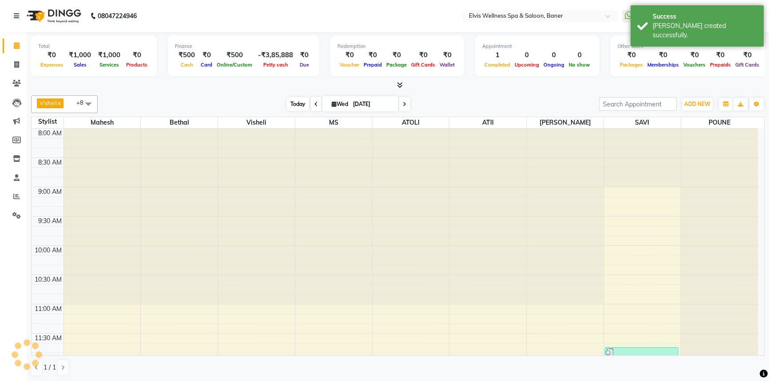
click at [291, 109] on span "Today" at bounding box center [298, 104] width 22 height 14
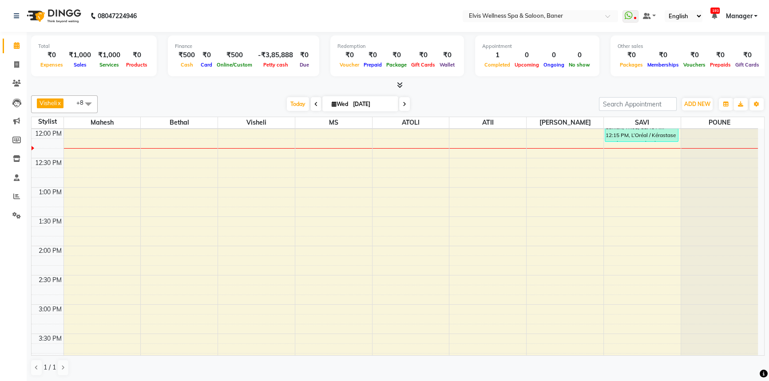
click at [497, 84] on div at bounding box center [397, 85] width 733 height 9
click at [295, 103] on span "Today" at bounding box center [298, 104] width 22 height 14
click at [469, 104] on div "[DATE] [DATE]" at bounding box center [348, 104] width 492 height 13
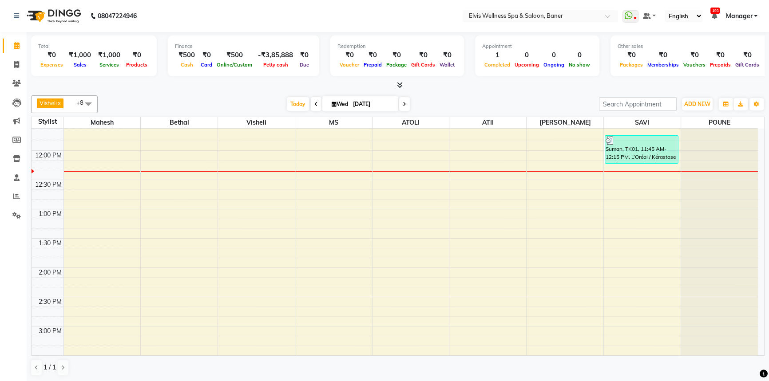
scroll to position [194, 0]
